Goal: Information Seeking & Learning: Learn about a topic

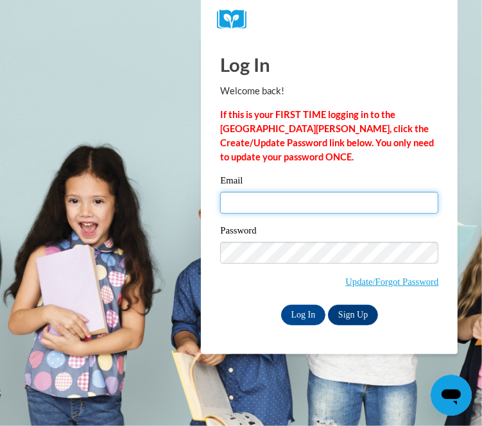
click at [242, 204] on input "Email" at bounding box center [329, 203] width 218 height 22
type input "finequeen2be@yahoo.com"
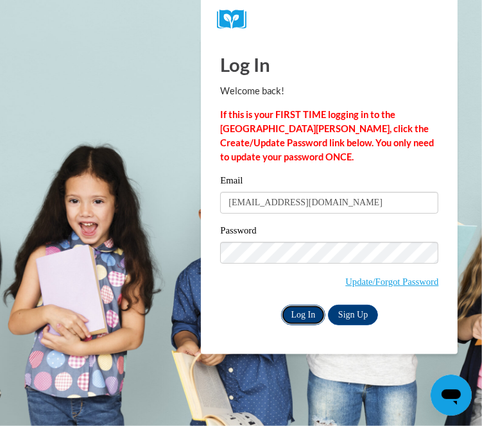
click at [284, 315] on input "Log In" at bounding box center [303, 315] width 45 height 21
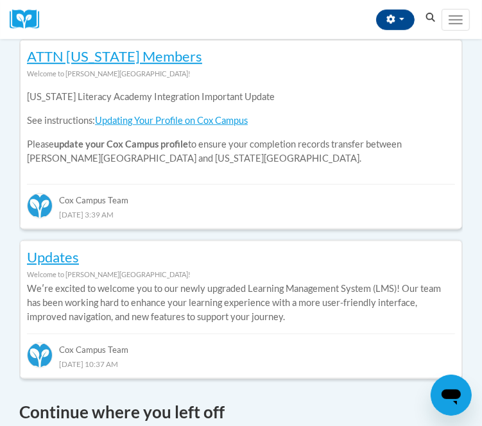
scroll to position [565, 0]
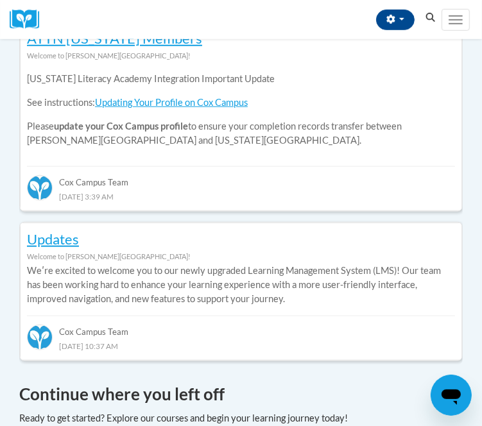
click at [80, 382] on h4 "Continue where you left off" at bounding box center [241, 394] width 444 height 25
click at [82, 382] on h4 "Continue where you left off" at bounding box center [241, 394] width 444 height 25
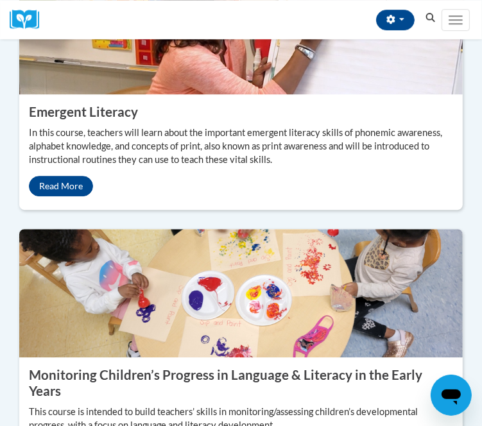
scroll to position [1824, 0]
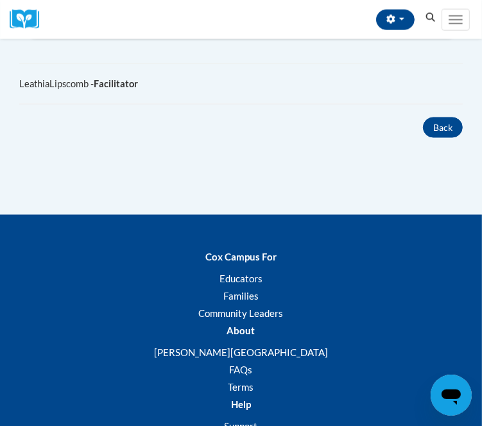
scroll to position [1028, 0]
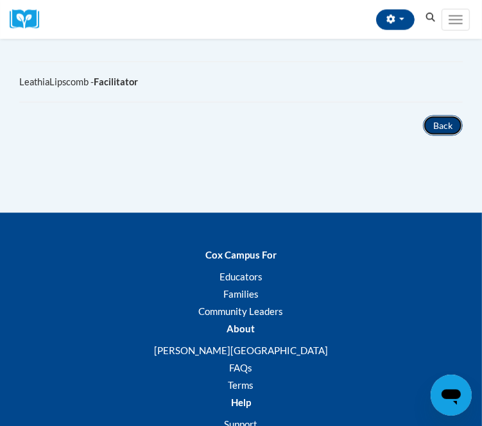
click at [435, 136] on button "Back" at bounding box center [443, 126] width 40 height 21
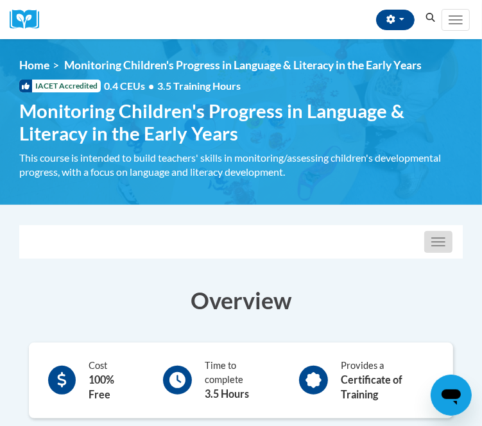
click at [437, 235] on button "Toggle navigation" at bounding box center [439, 242] width 28 height 22
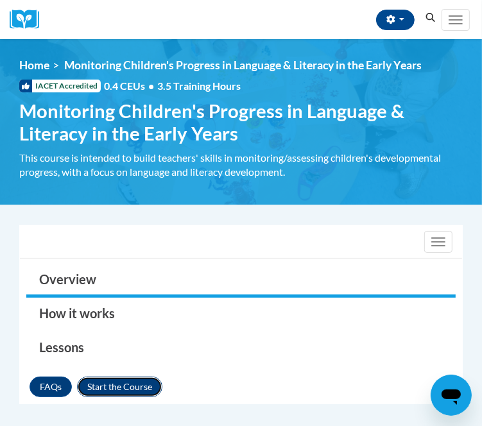
click at [125, 387] on button "Enroll" at bounding box center [119, 387] width 85 height 21
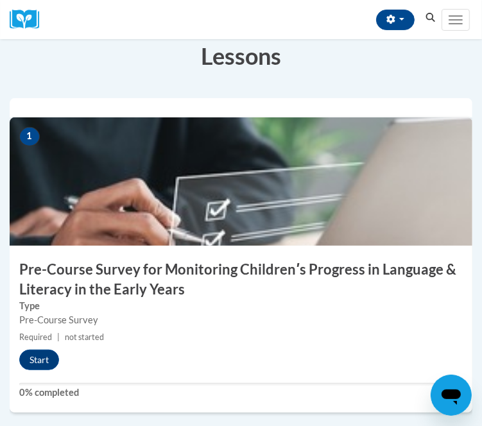
scroll to position [257, 0]
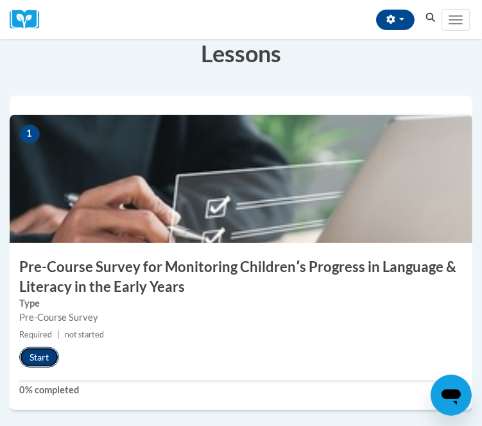
click at [36, 355] on button "Start" at bounding box center [39, 357] width 40 height 21
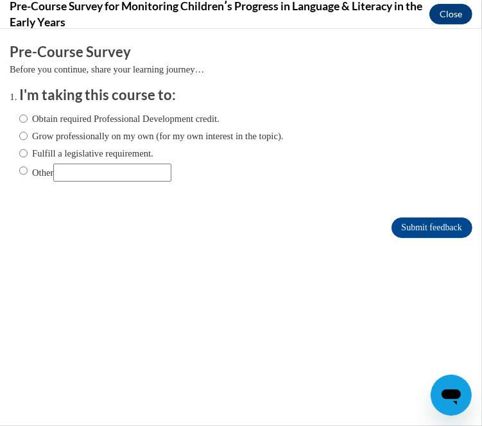
scroll to position [0, 0]
click at [22, 155] on input "Fulfill a legislative requirement." at bounding box center [23, 153] width 8 height 14
radio input "true"
click at [419, 233] on input "Submit feedback" at bounding box center [432, 227] width 81 height 21
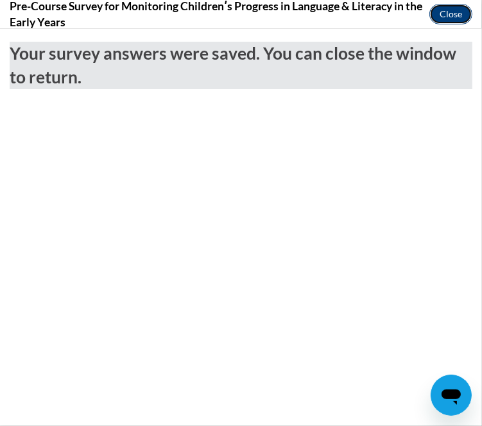
click at [457, 13] on button "Close" at bounding box center [451, 14] width 43 height 21
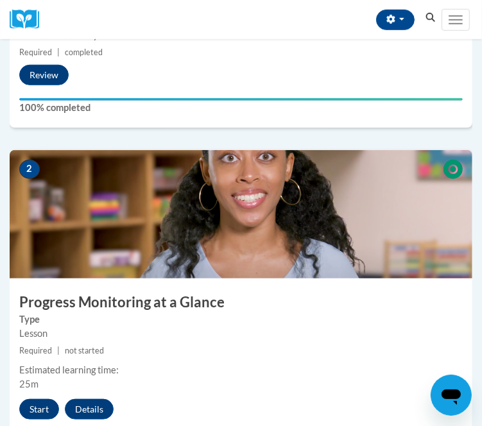
scroll to position [565, 0]
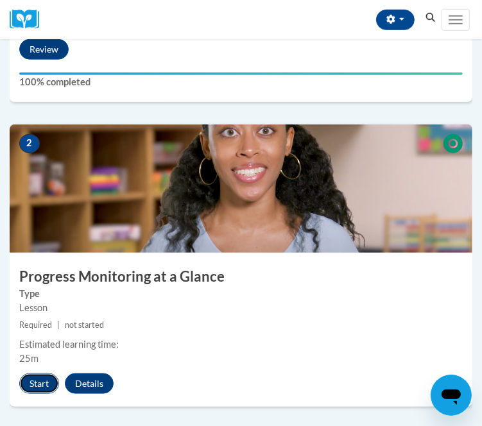
click at [37, 387] on button "Start" at bounding box center [39, 384] width 40 height 21
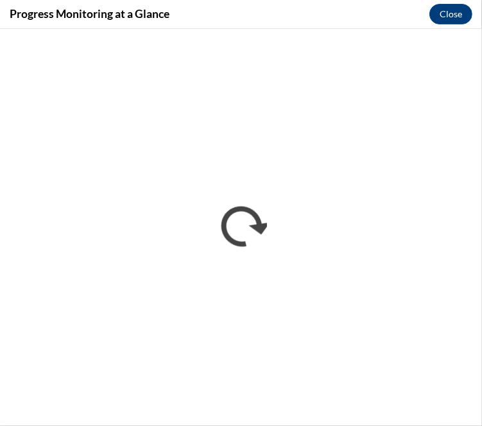
scroll to position [0, 0]
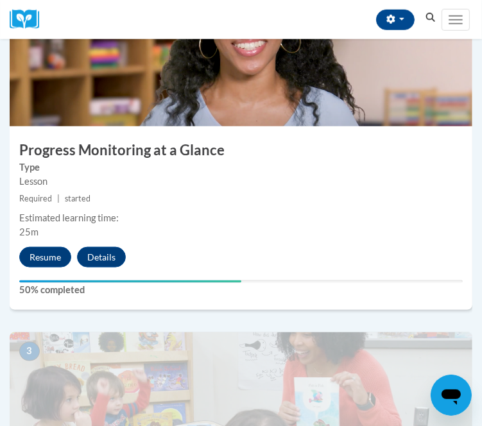
scroll to position [694, 0]
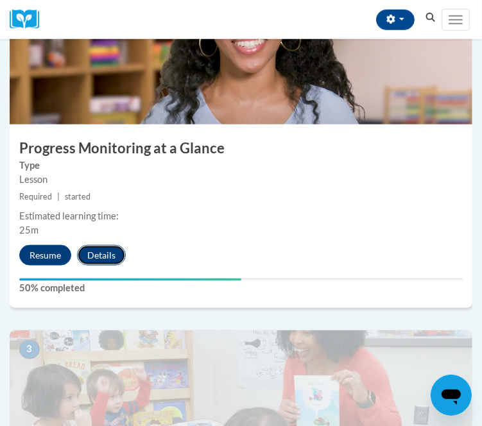
click at [107, 258] on button "Details" at bounding box center [101, 255] width 49 height 21
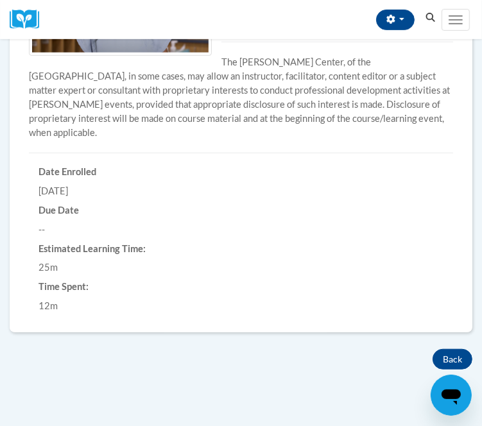
scroll to position [334, 0]
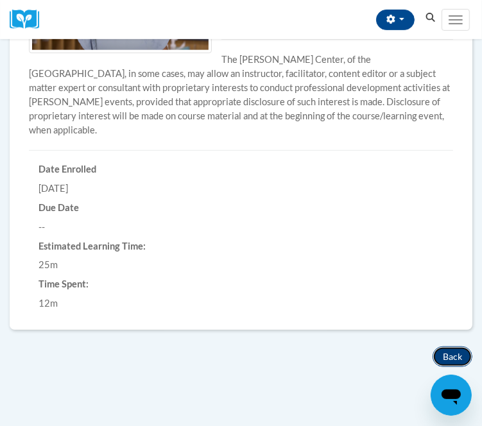
click at [453, 347] on button "Back" at bounding box center [453, 357] width 40 height 21
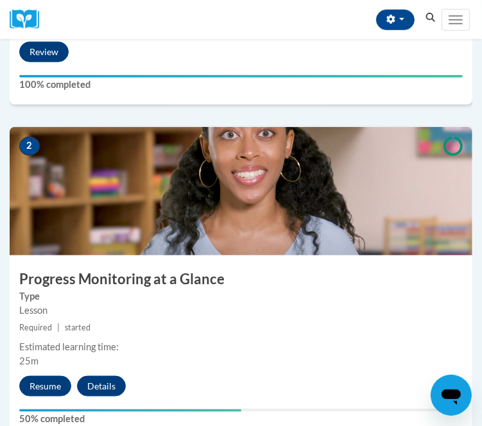
scroll to position [561, 0]
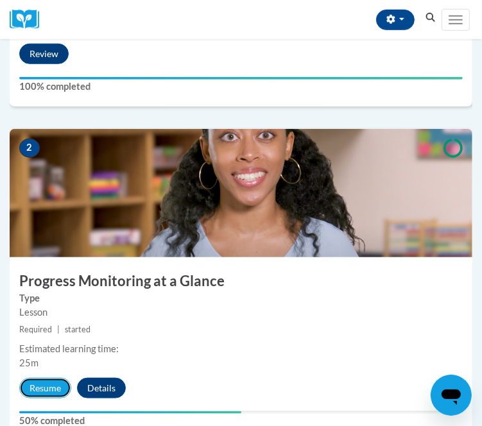
click at [49, 393] on button "Resume" at bounding box center [45, 388] width 52 height 21
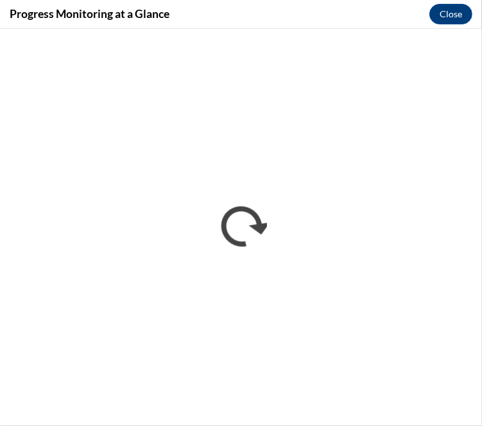
scroll to position [0, 0]
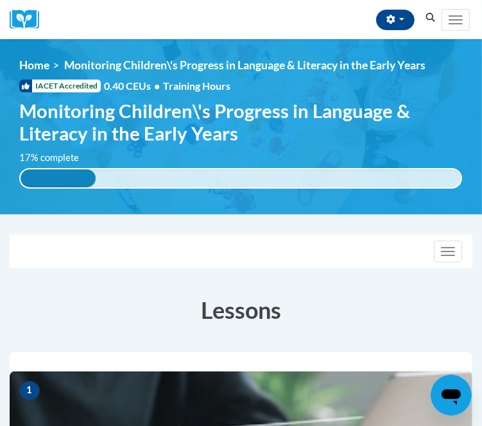
click at [303, 183] on div "17% complete 0.001%" at bounding box center [240, 178] width 443 height 21
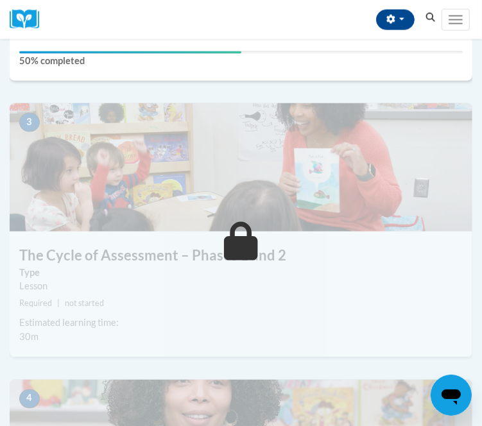
scroll to position [925, 0]
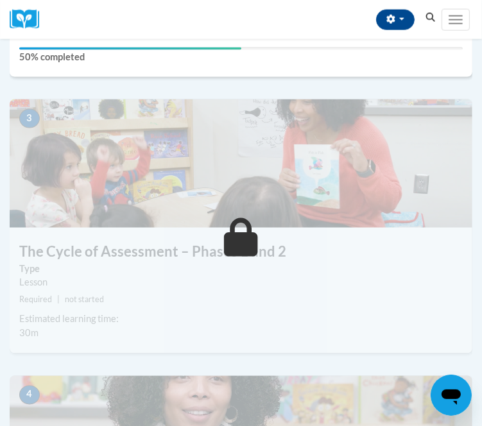
click at [236, 241] on icon at bounding box center [241, 237] width 34 height 39
click at [232, 239] on icon at bounding box center [241, 237] width 34 height 39
click at [233, 240] on icon at bounding box center [241, 237] width 34 height 39
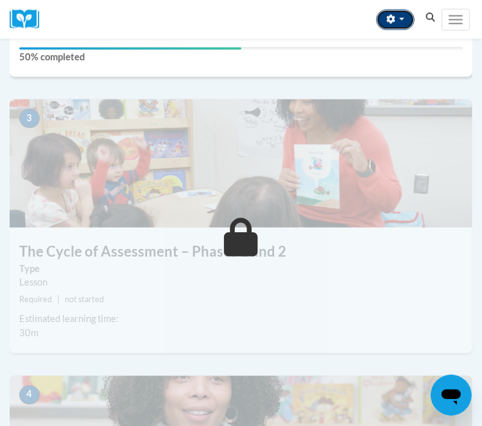
click at [391, 17] on icon "button" at bounding box center [391, 19] width 8 height 9
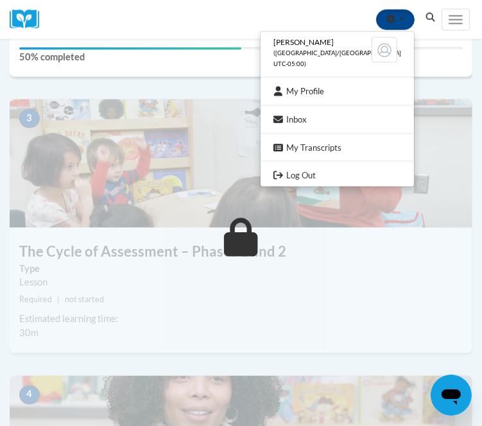
click at [258, 112] on img at bounding box center [241, 164] width 463 height 128
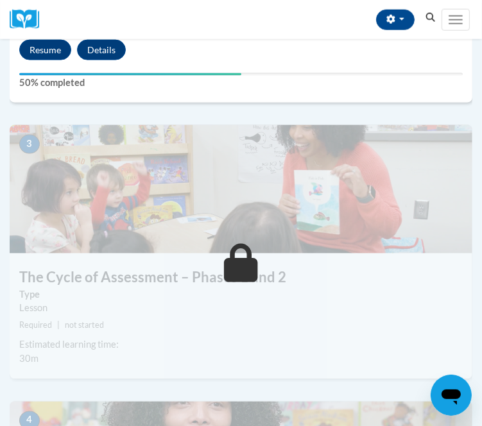
scroll to position [874, 0]
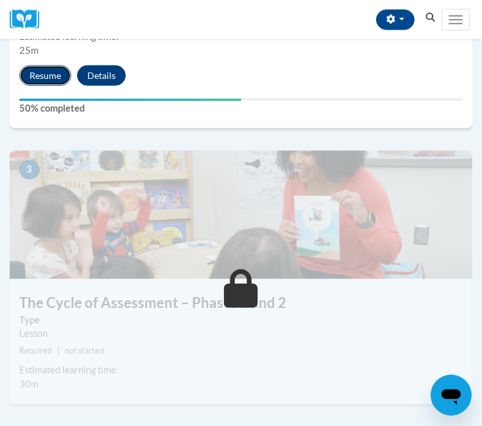
click at [57, 66] on button "Resume" at bounding box center [45, 76] width 52 height 21
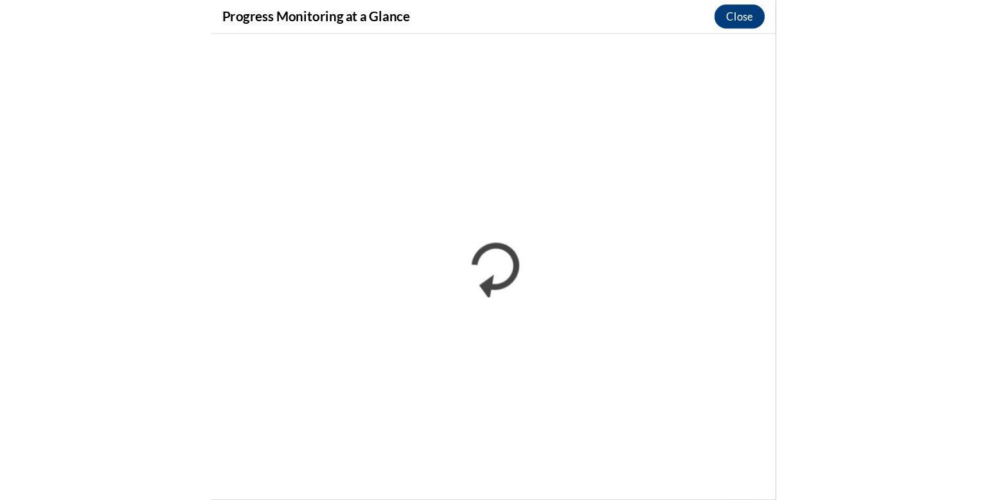
scroll to position [0, 0]
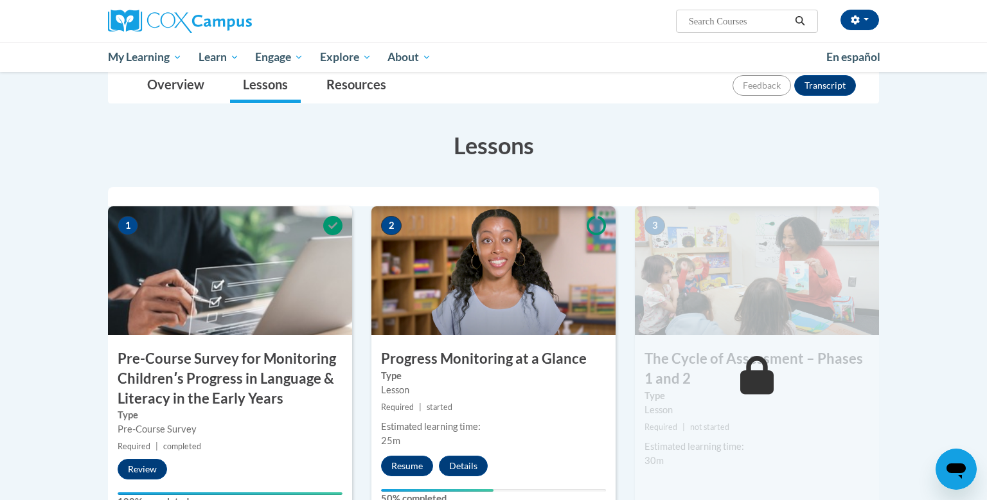
scroll to position [180, 0]
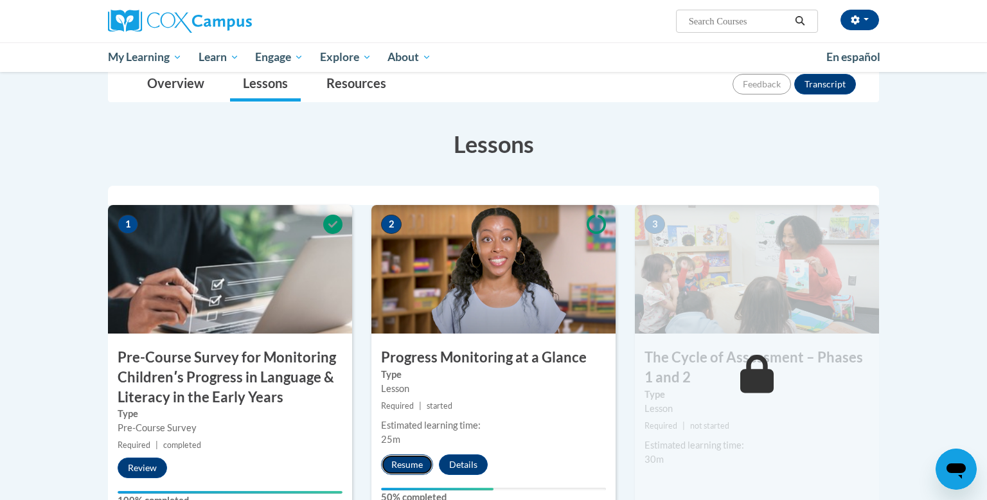
click at [401, 463] on button "Resume" at bounding box center [407, 464] width 52 height 21
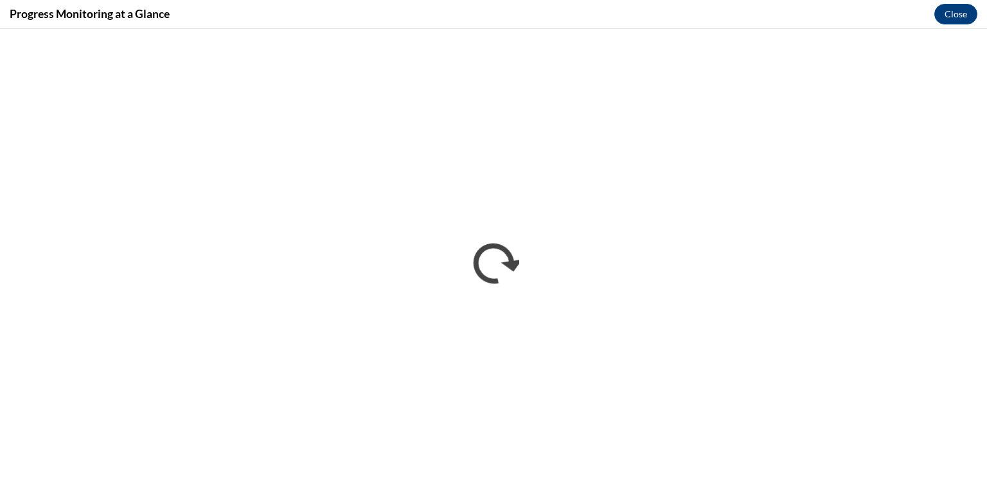
scroll to position [0, 0]
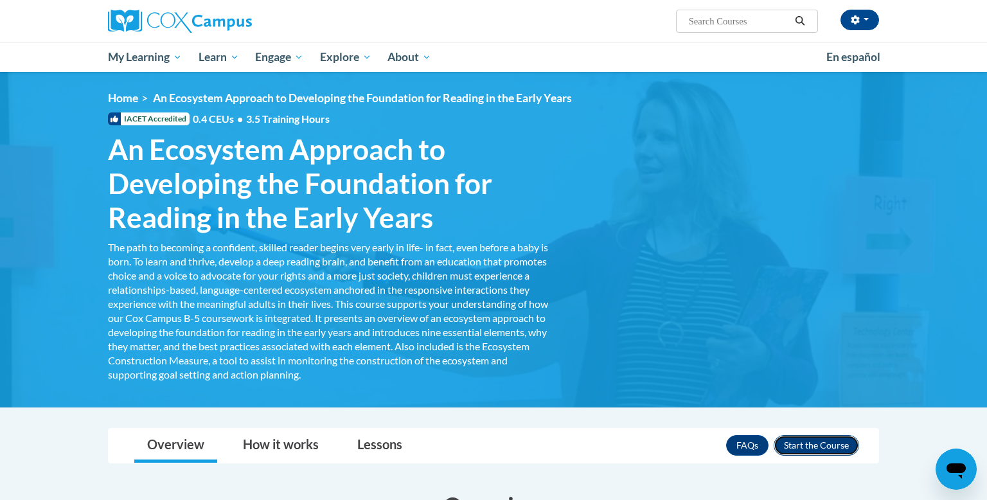
click at [793, 441] on button "Enroll" at bounding box center [815, 445] width 85 height 21
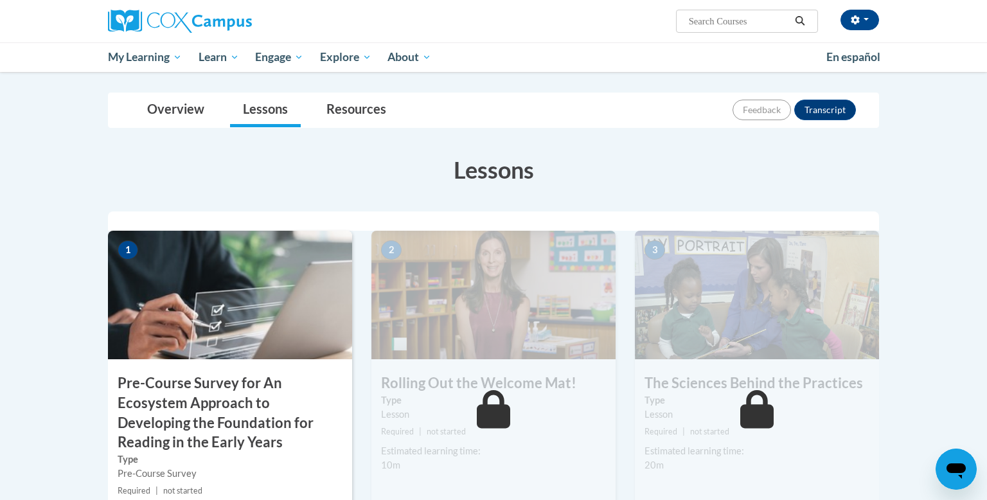
scroll to position [180, 0]
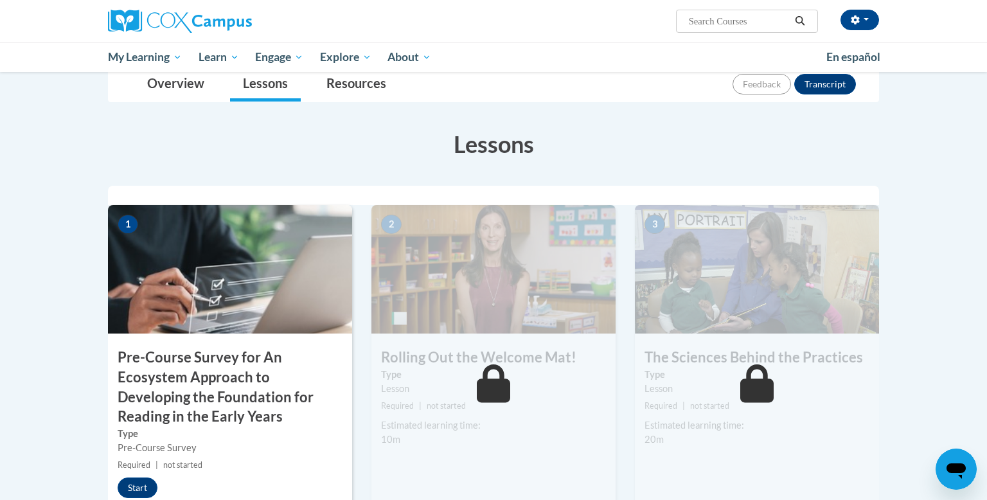
drag, startPoint x: 248, startPoint y: 498, endPoint x: 195, endPoint y: 498, distance: 53.3
click at [195, 498] on div "1 Pre-Course Survey for An Ecosystem Approach to Developing the Foundation for …" at bounding box center [230, 372] width 244 height 335
click at [141, 489] on button "Start" at bounding box center [138, 487] width 40 height 21
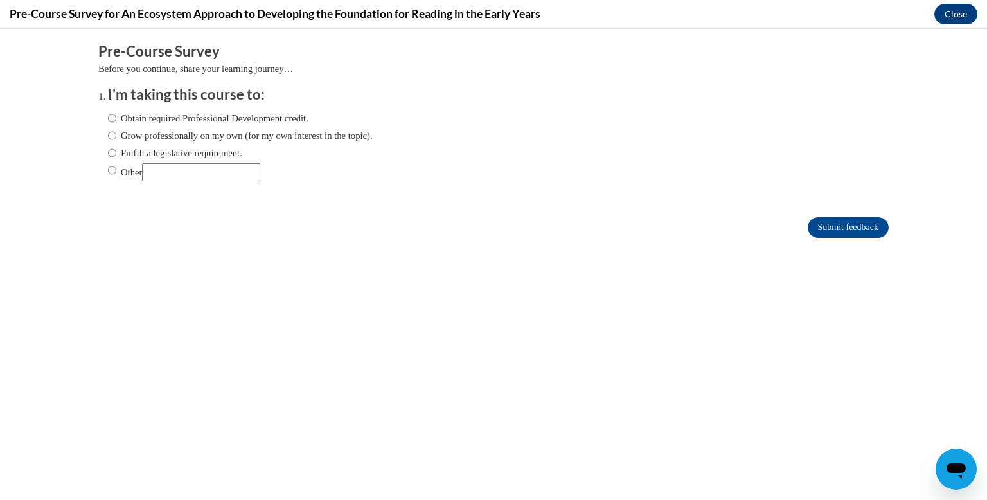
scroll to position [0, 0]
click at [112, 117] on input "Obtain required Professional Development credit." at bounding box center [112, 118] width 8 height 14
radio input "true"
click at [870, 227] on input "Submit feedback" at bounding box center [847, 227] width 81 height 21
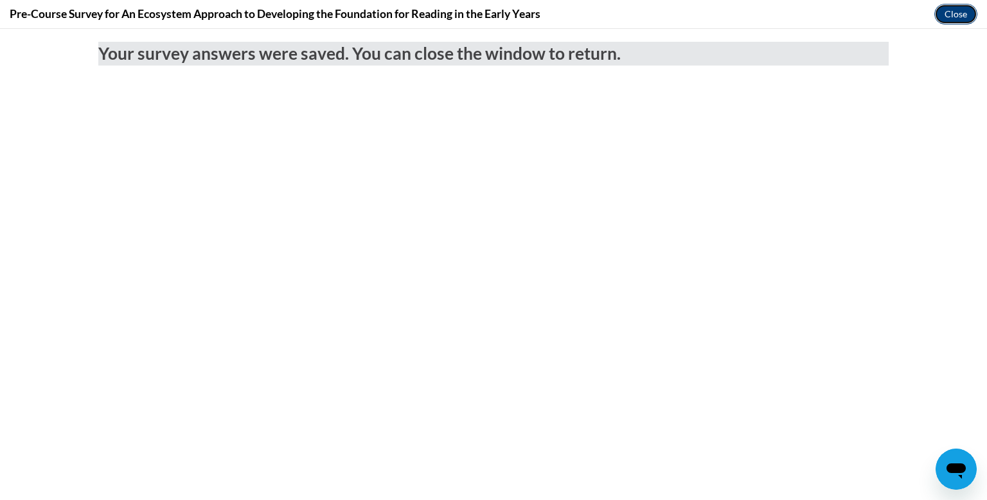
click at [954, 12] on button "Close" at bounding box center [955, 14] width 43 height 21
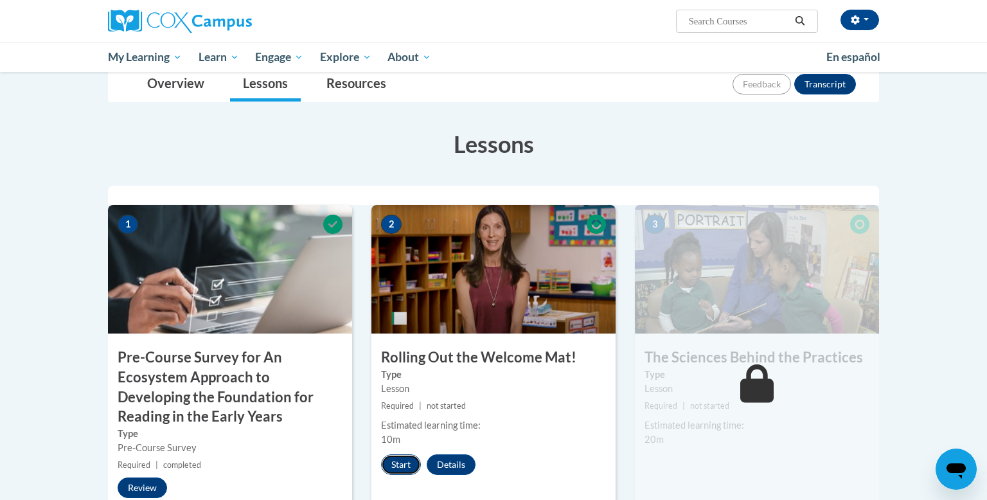
click at [396, 466] on button "Start" at bounding box center [401, 464] width 40 height 21
